Goal: Navigation & Orientation: Find specific page/section

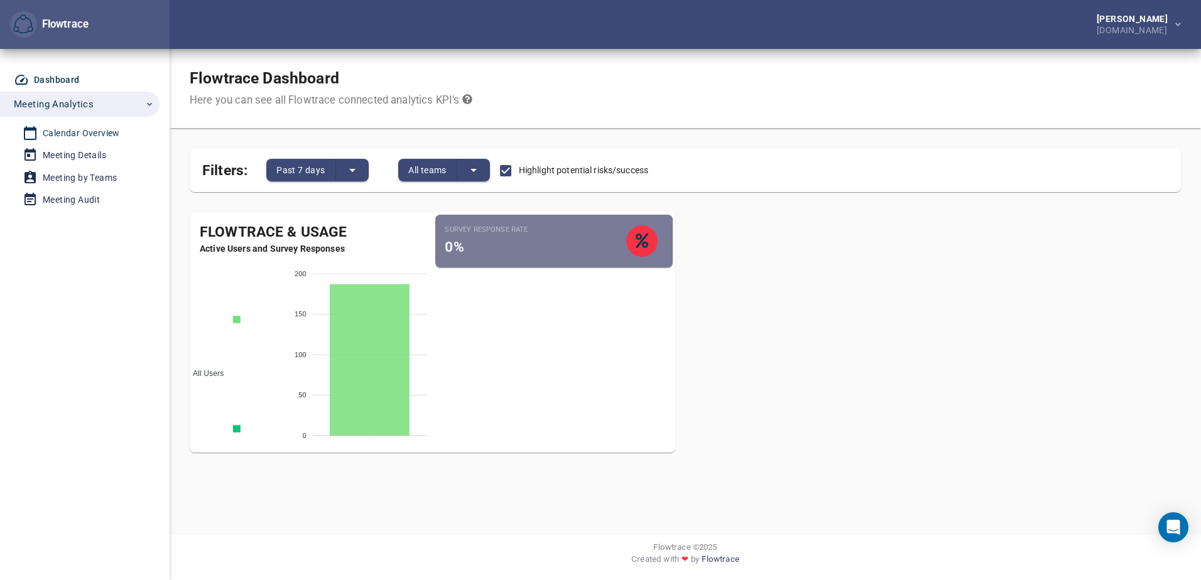
click at [92, 133] on div "Calendar Overview" at bounding box center [81, 134] width 77 height 16
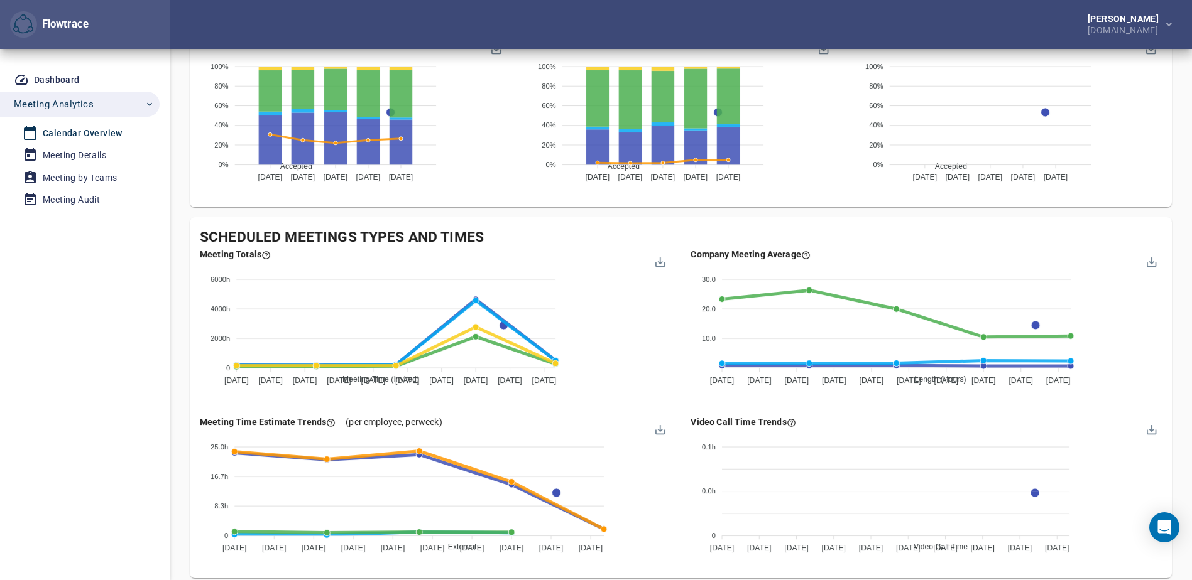
scroll to position [1131, 0]
